Goal: Transaction & Acquisition: Purchase product/service

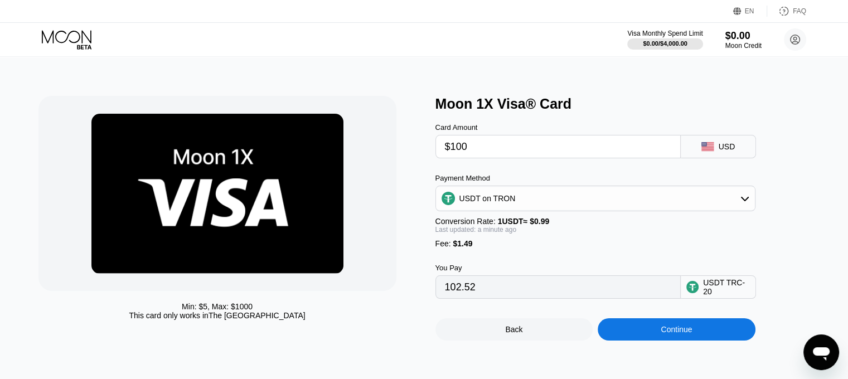
click at [816, 353] on icon "Open messaging window" at bounding box center [821, 353] width 17 height 13
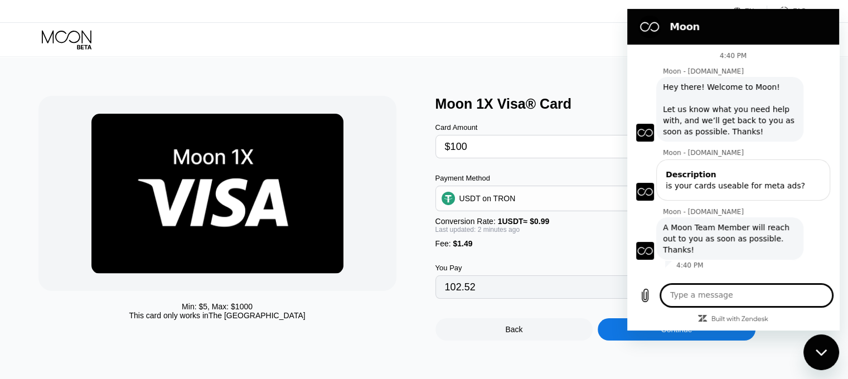
click at [824, 351] on icon "Close messaging window" at bounding box center [820, 352] width 11 height 6
